Goal: Share content

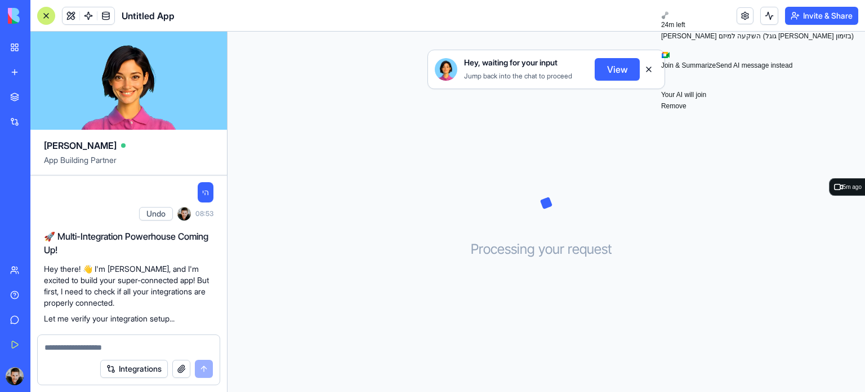
scroll to position [588, 0]
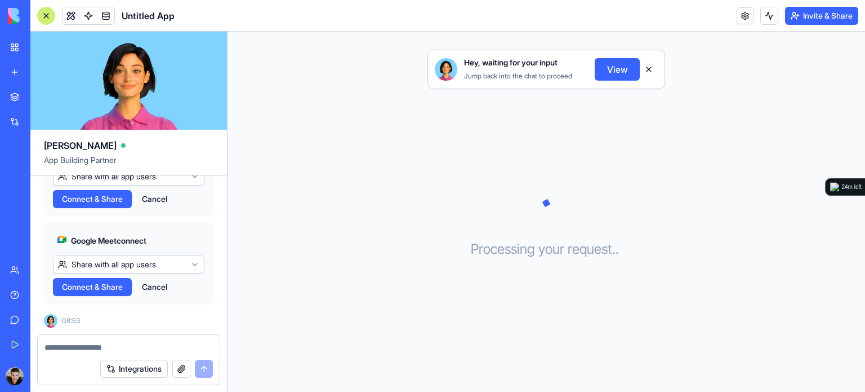
click at [164, 349] on textarea at bounding box center [129, 346] width 168 height 11
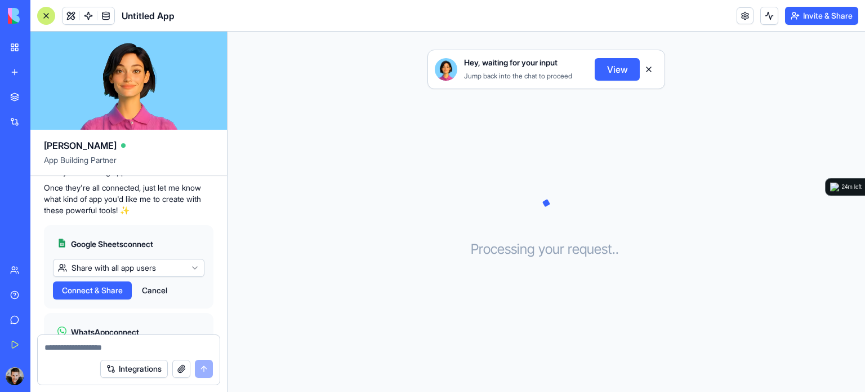
scroll to position [250, 0]
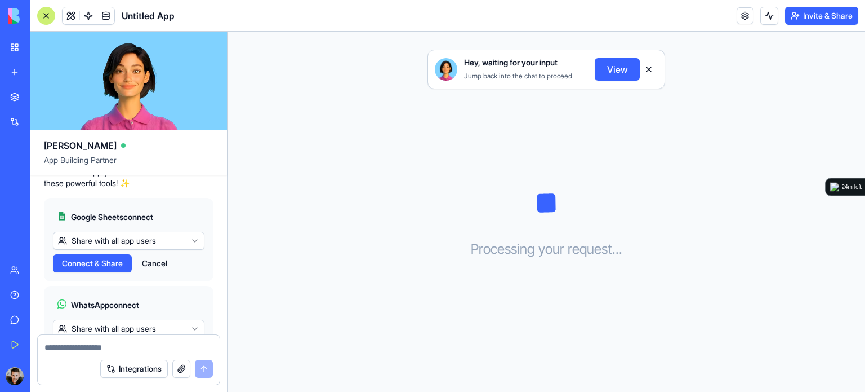
click at [110, 269] on span "Connect & Share" at bounding box center [92, 262] width 61 height 11
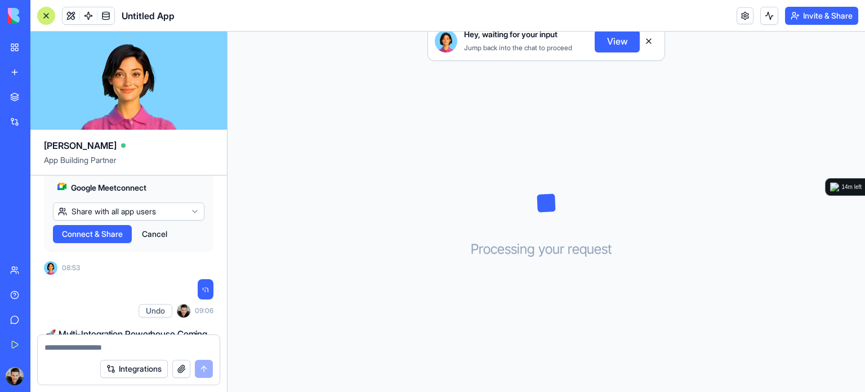
scroll to position [1424, 0]
